Goal: Information Seeking & Learning: Check status

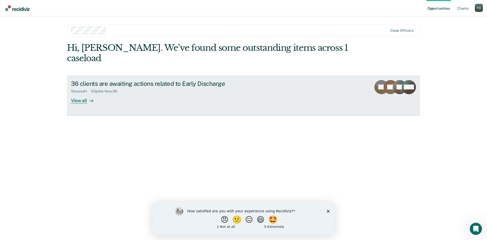
click at [84, 93] on div "View all" at bounding box center [85, 98] width 28 height 10
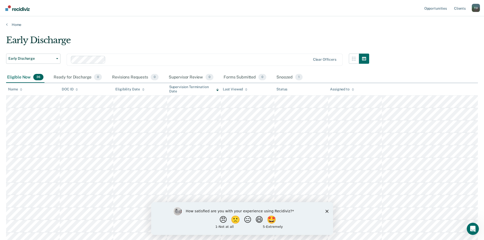
click at [327, 210] on icon "Close survey" at bounding box center [326, 210] width 3 height 3
